Goal: Leave review/rating: Leave review/rating

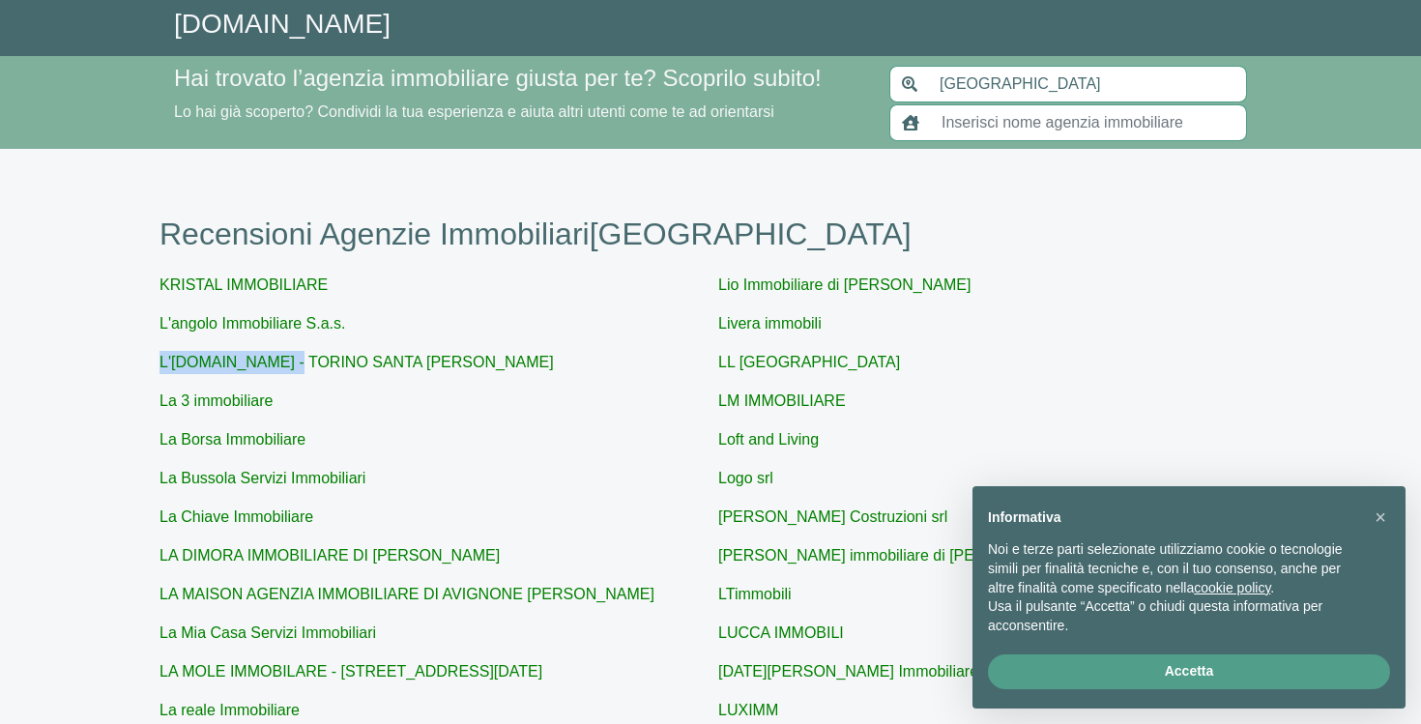
drag, startPoint x: 302, startPoint y: 350, endPoint x: 486, endPoint y: 318, distance: 187.4
click at [486, 318] on p "L'angolo Immobiliare S.a.s." at bounding box center [431, 323] width 543 height 23
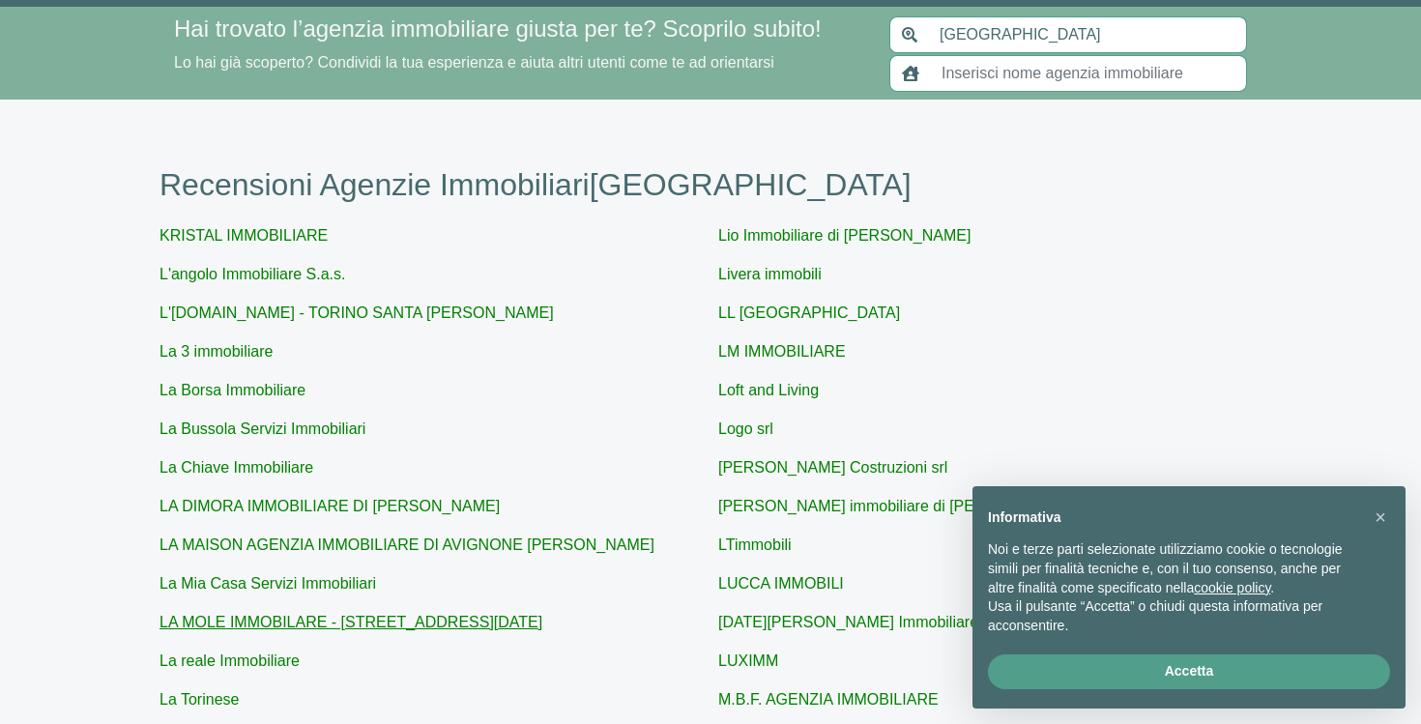
click at [443, 617] on link "LA MOLE IMMOBILARE - VIA XX SETTEMBRE 4" at bounding box center [351, 622] width 383 height 16
type input "LA MOLE IMMOBILARE - VIA XX SETTEMBRE 4"
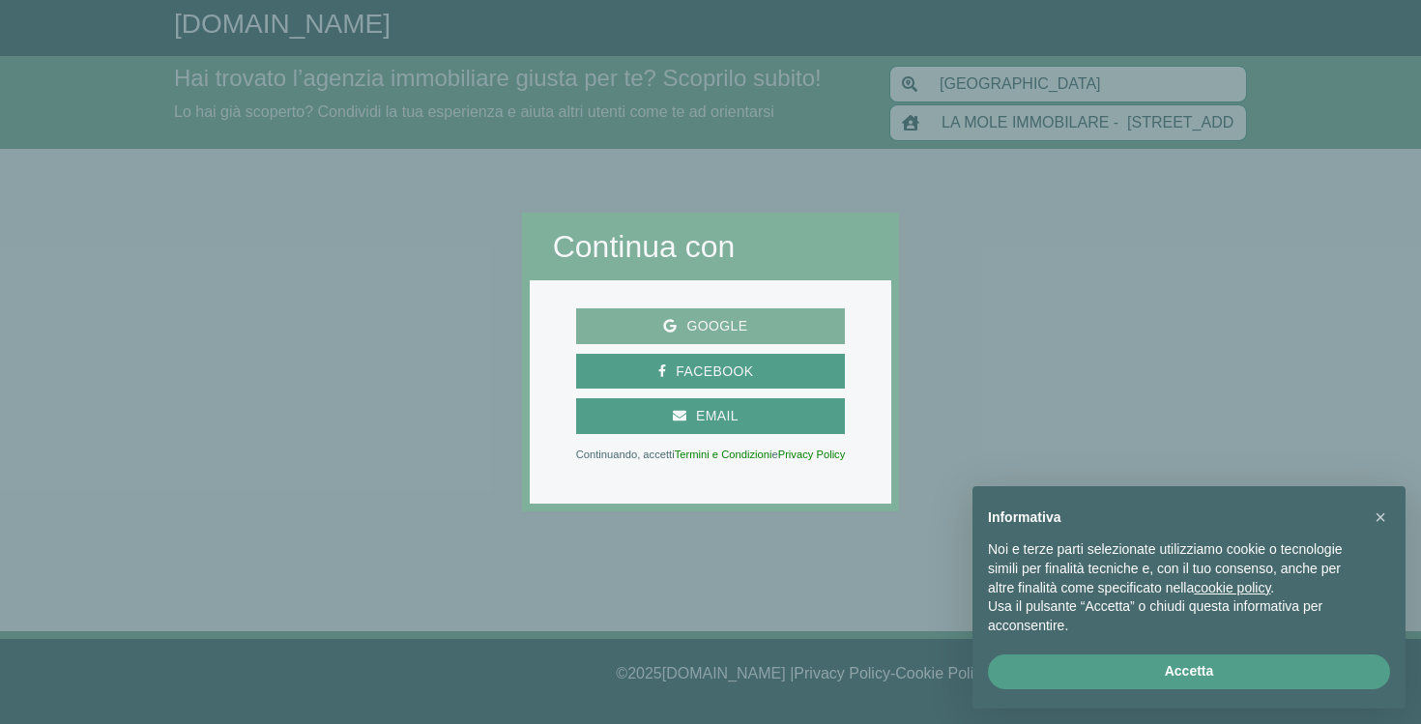
click at [802, 336] on span "Google" at bounding box center [711, 326] width 254 height 24
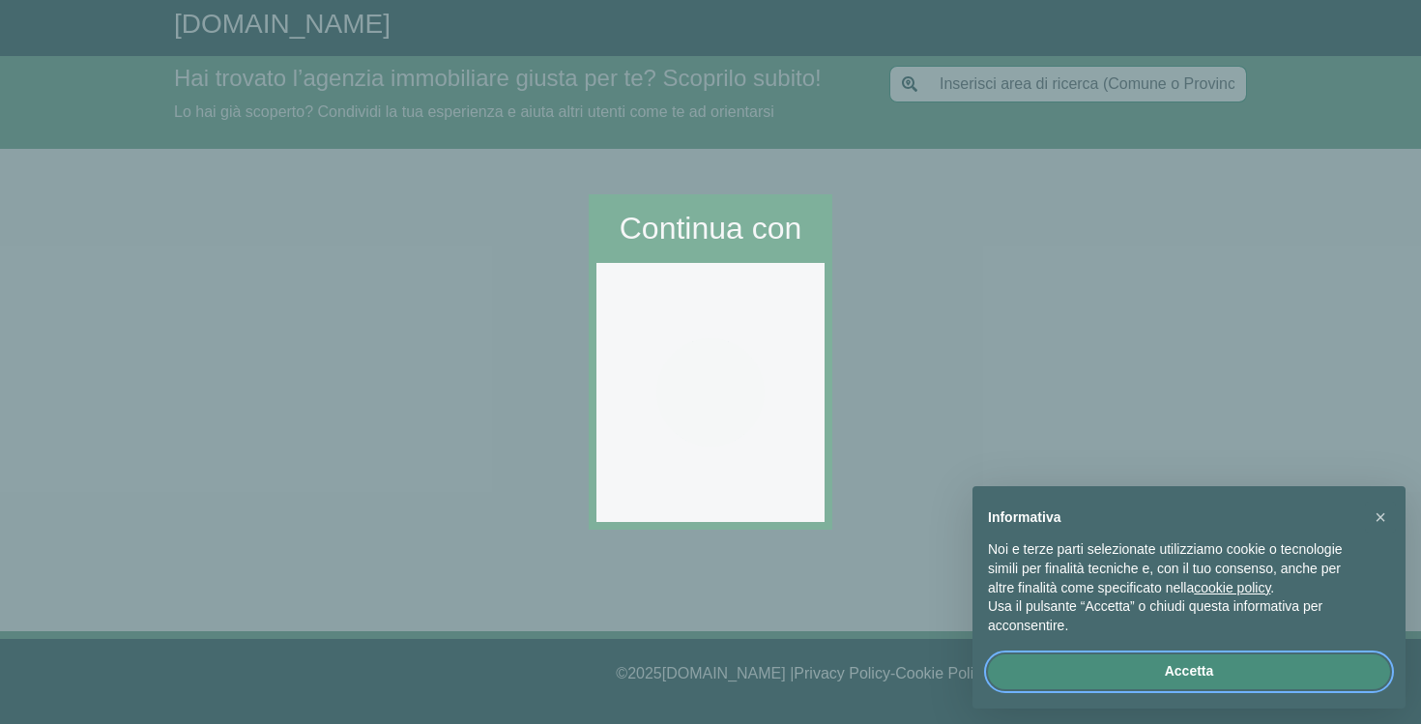
click at [1217, 664] on button "Accetta" at bounding box center [1189, 672] width 402 height 35
